Goal: Register for event/course

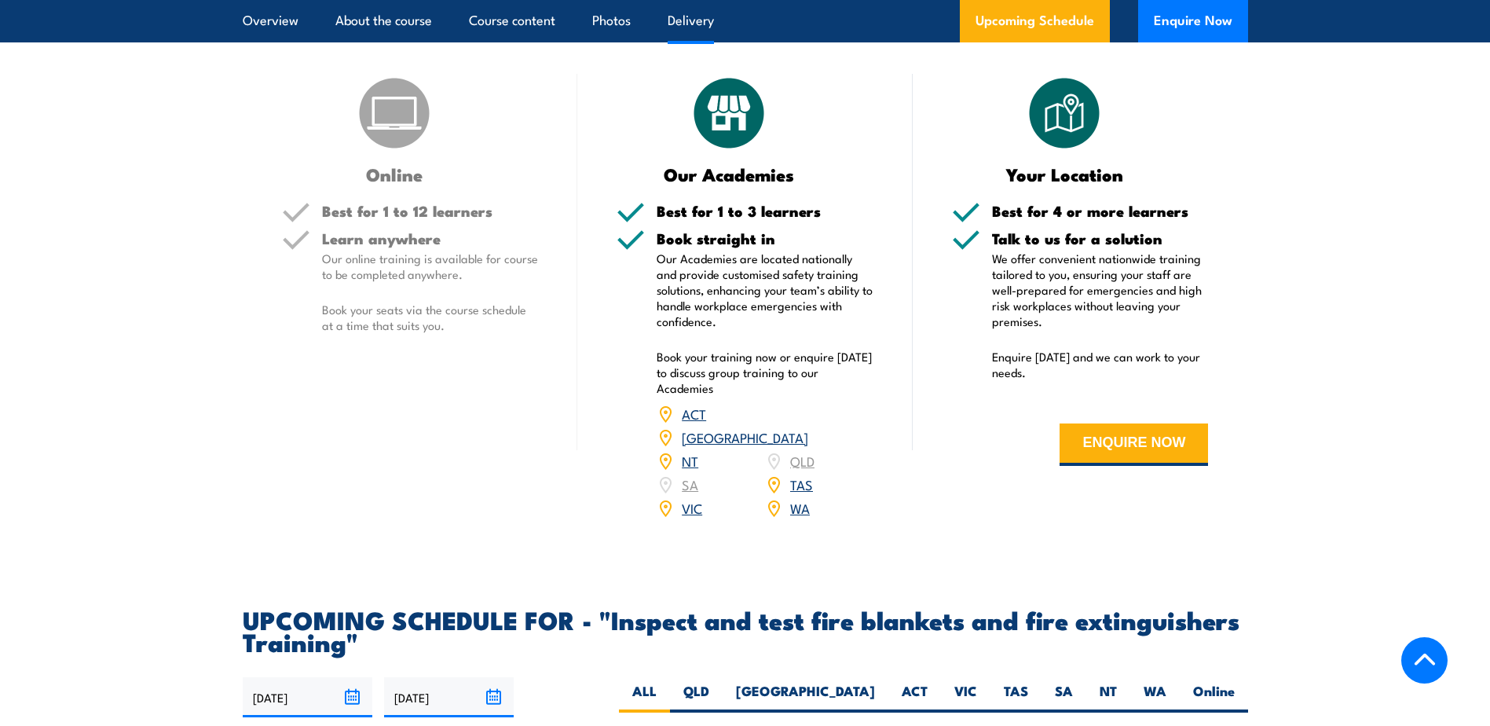
scroll to position [2592, 0]
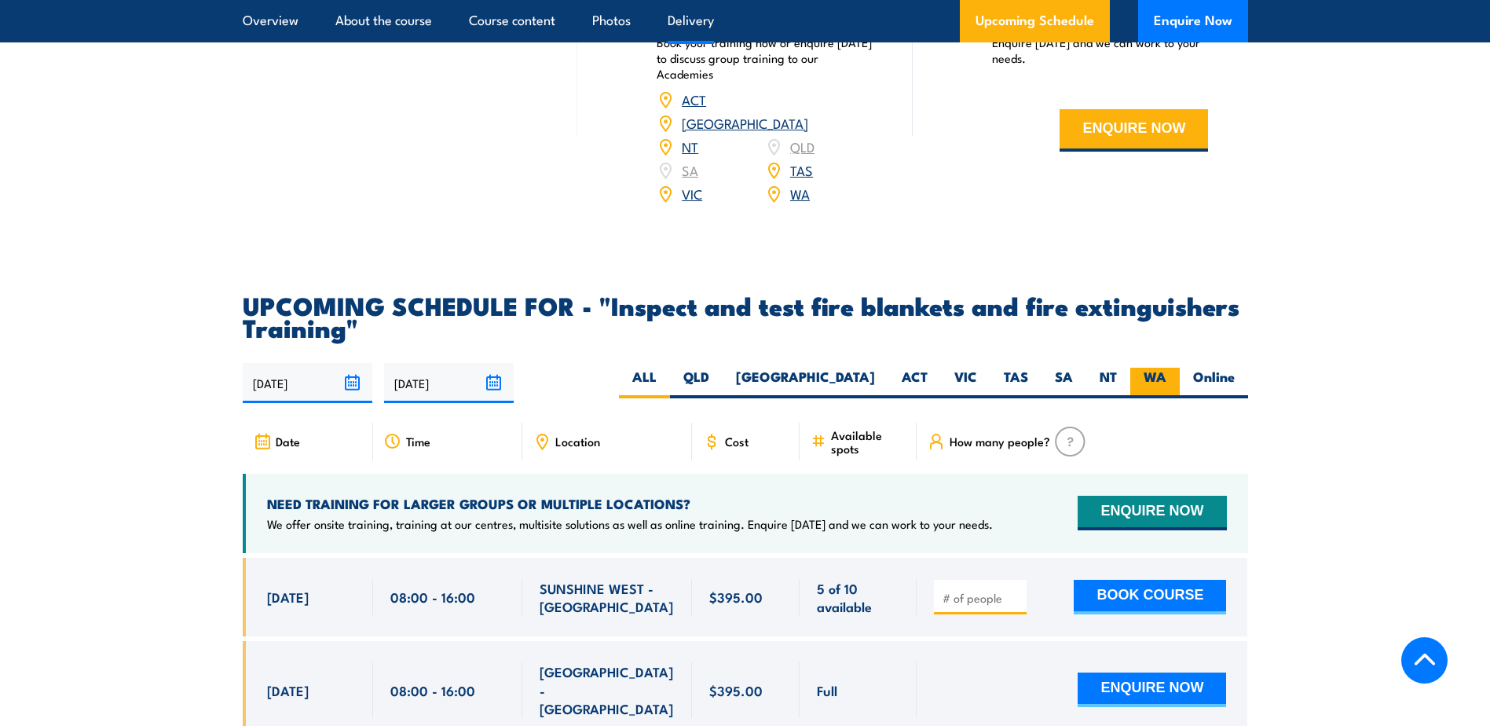
click at [1151, 398] on label "WA" at bounding box center [1154, 383] width 49 height 31
click at [1166, 378] on input "WA" at bounding box center [1171, 373] width 10 height 10
radio input "true"
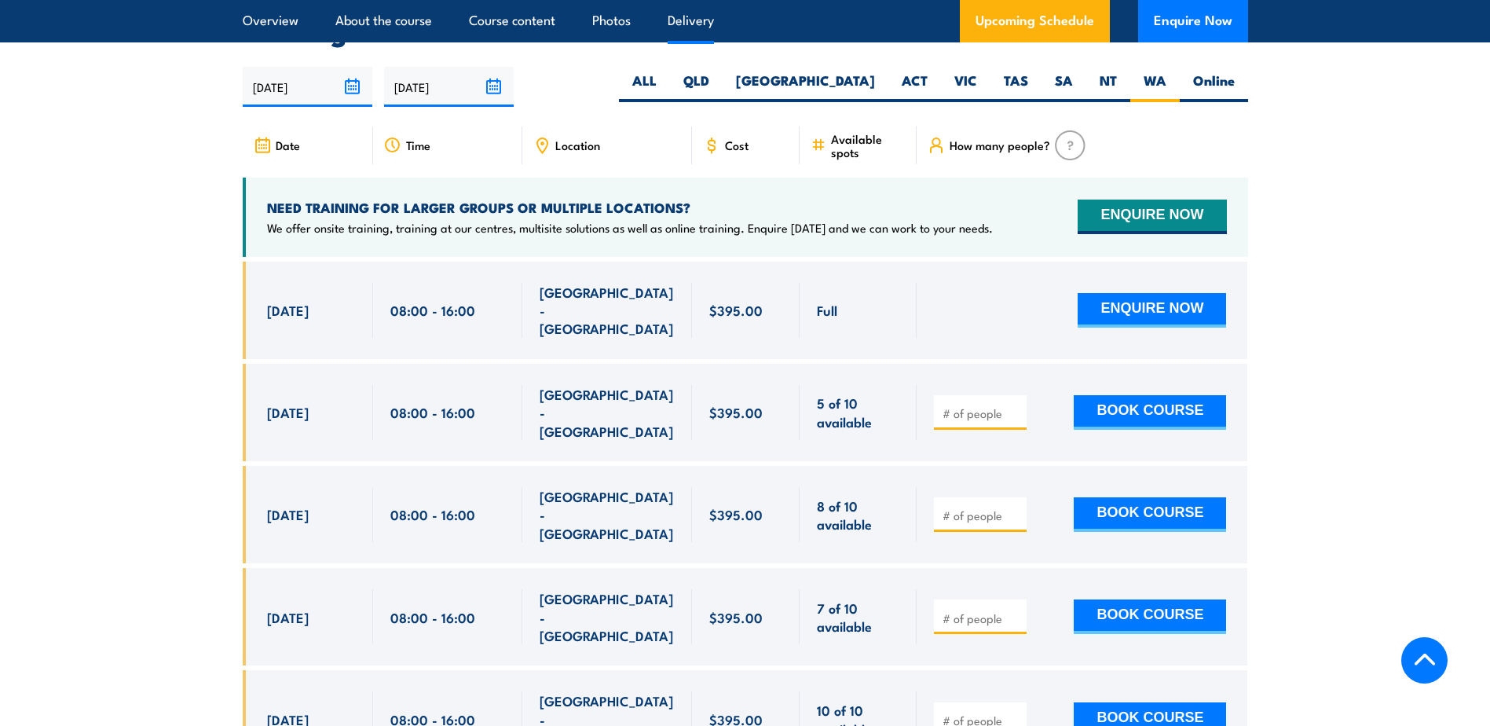
scroll to position [2917, 0]
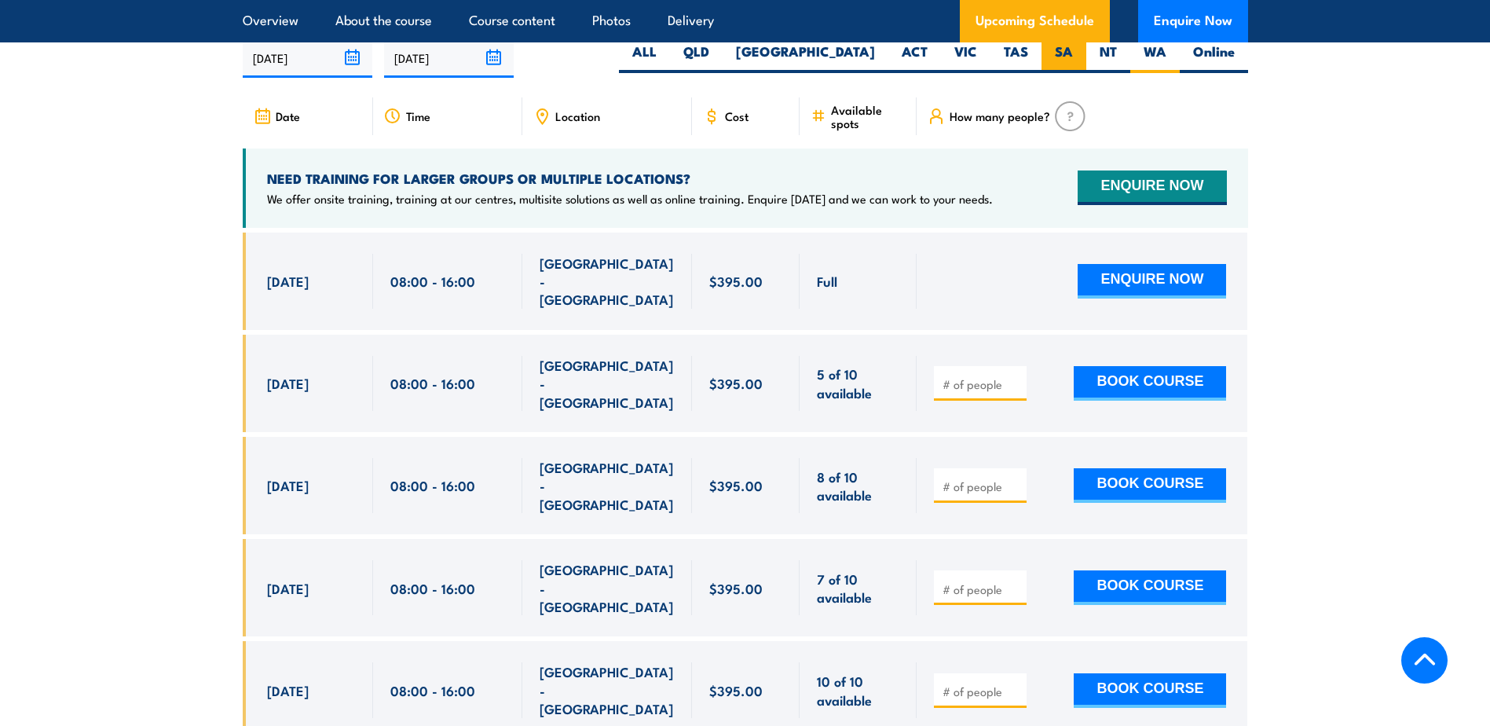
click at [1048, 73] on label "SA" at bounding box center [1063, 57] width 45 height 31
click at [1073, 53] on input "SA" at bounding box center [1078, 47] width 10 height 10
radio input "true"
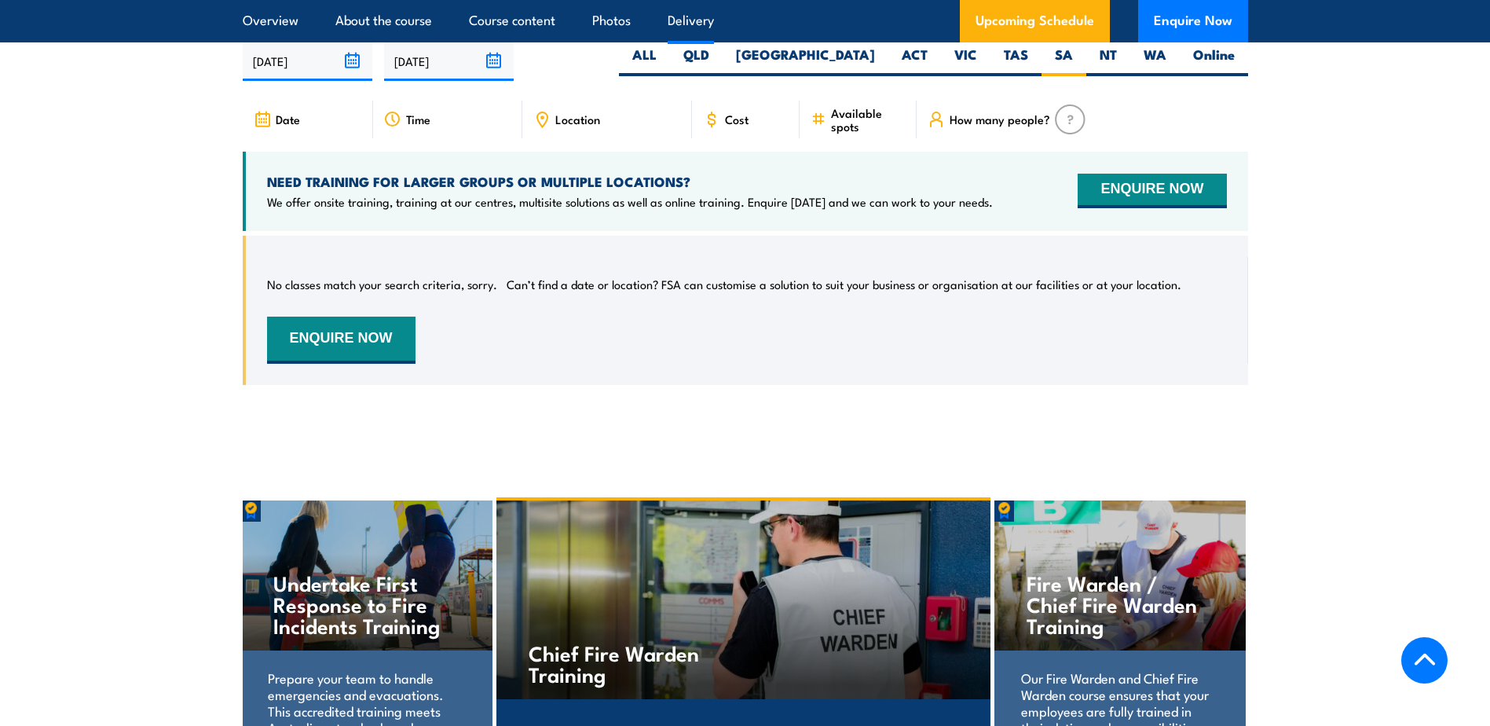
scroll to position [2917, 0]
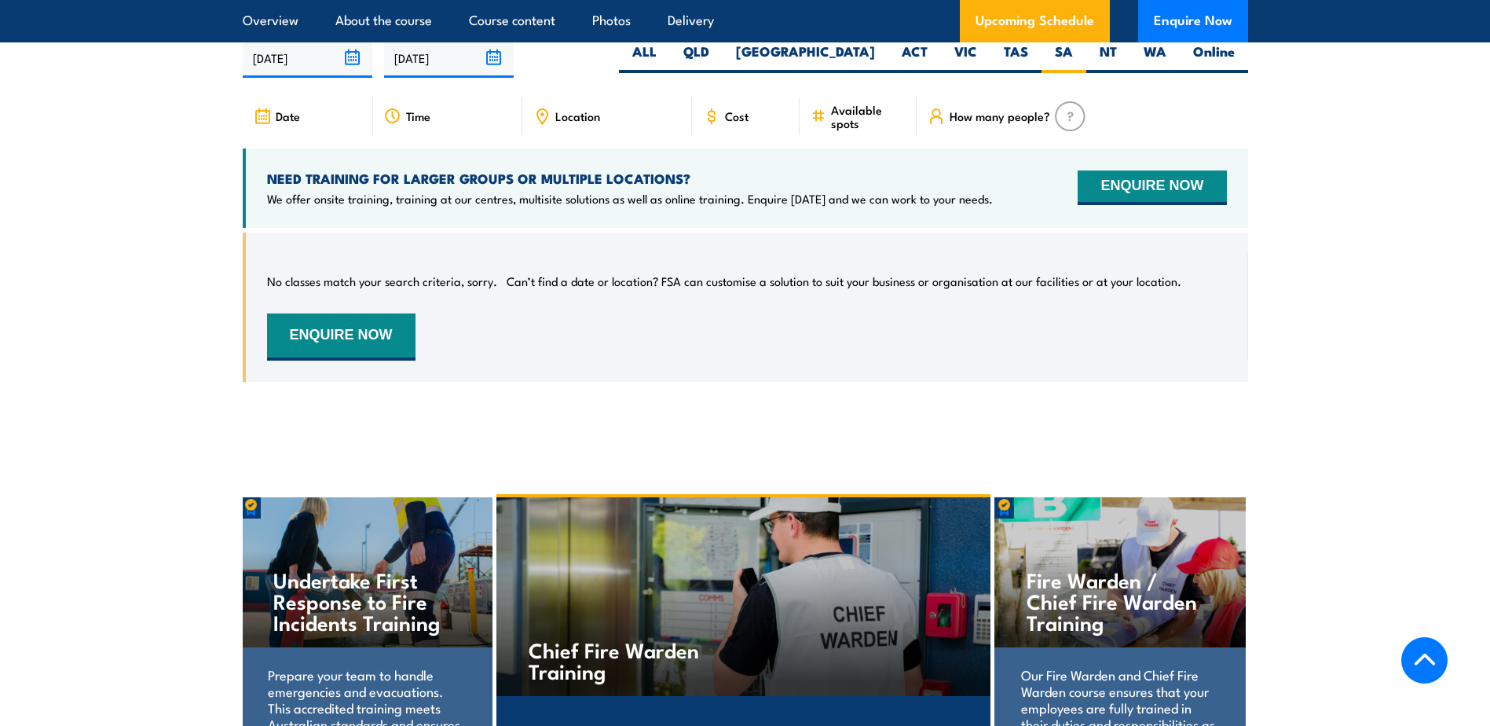
click at [1333, 134] on section "UPCOMING SCHEDULE FOR - "Inspect and test fire blankets and fire extinguishers …" at bounding box center [745, 187] width 1490 height 437
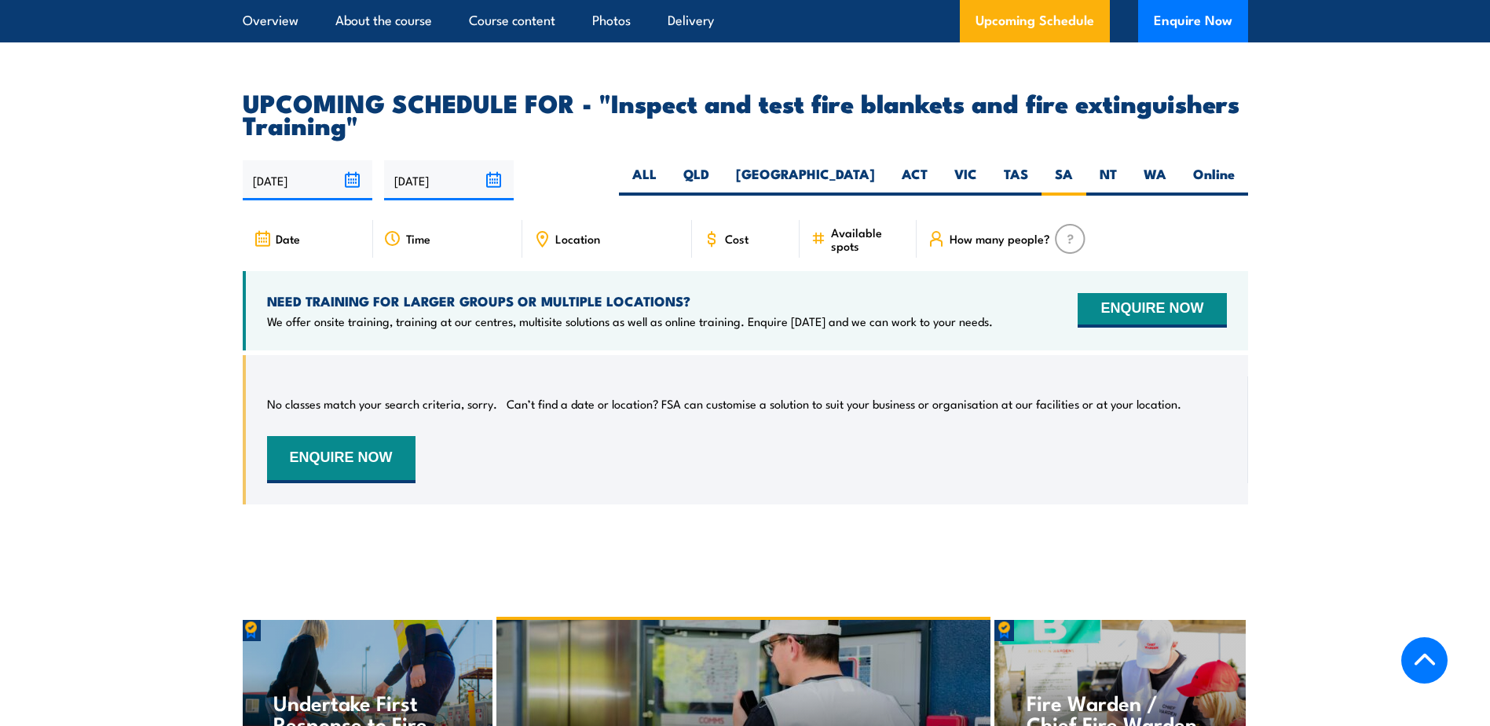
scroll to position [2760, 0]
